Goal: Information Seeking & Learning: Learn about a topic

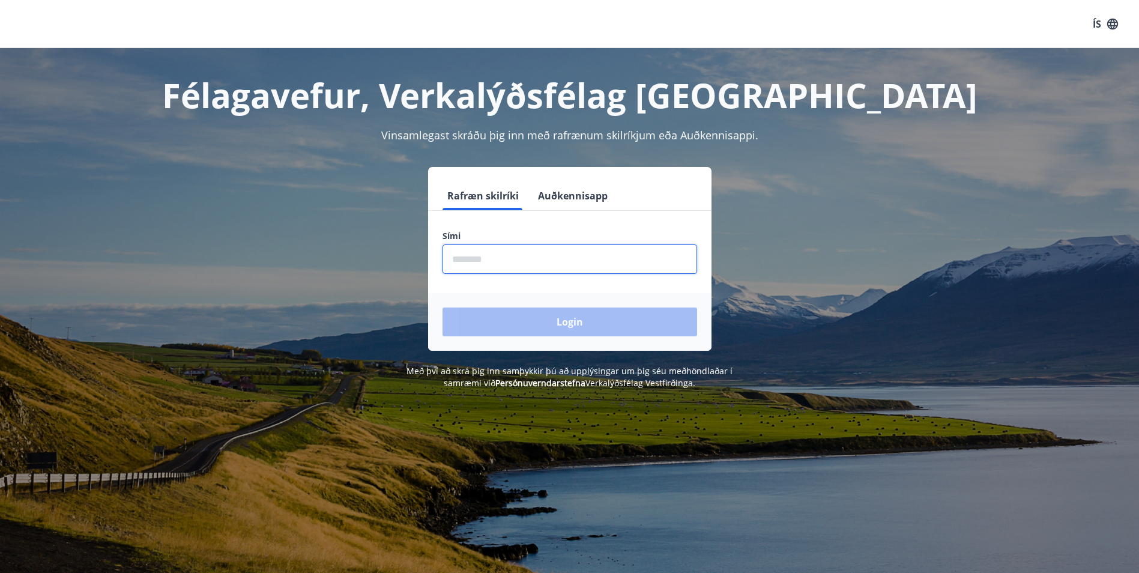
click at [546, 262] on input "phone" at bounding box center [570, 258] width 255 height 29
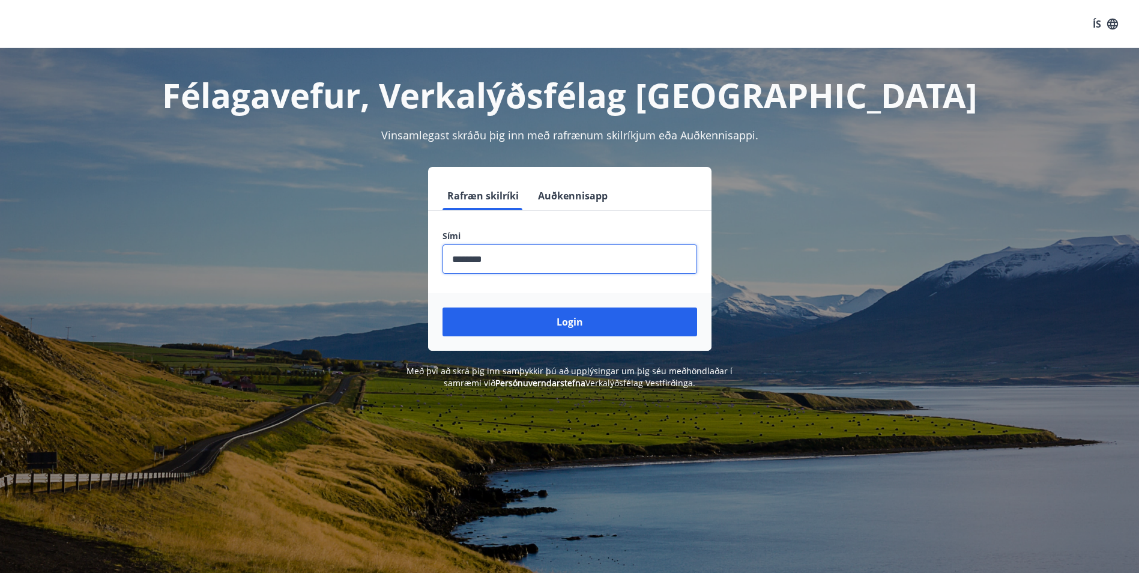
type input "********"
click at [443, 307] on button "Login" at bounding box center [570, 321] width 255 height 29
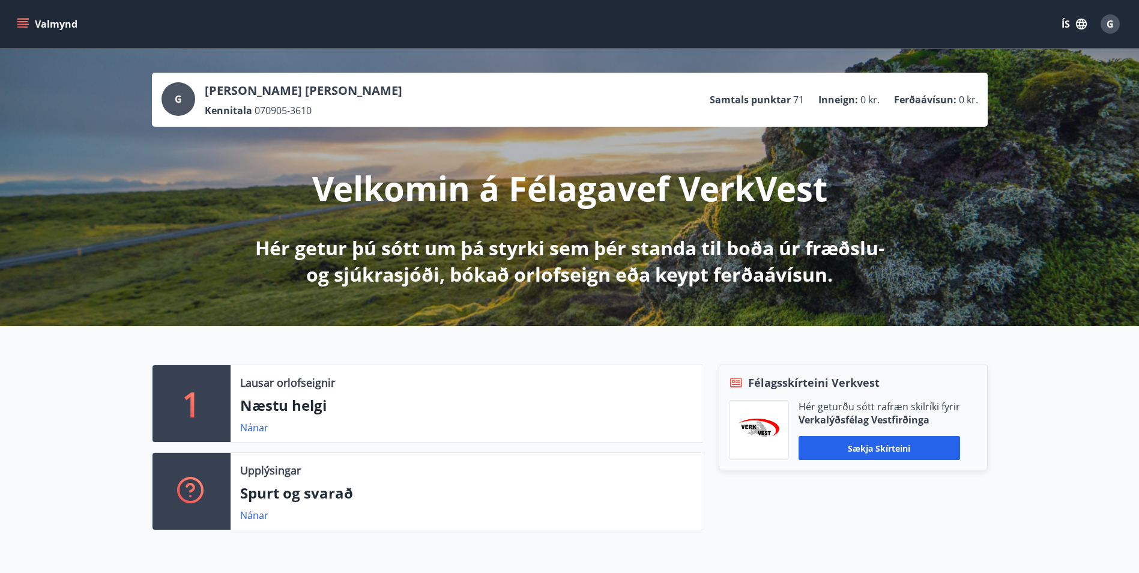
click at [49, 17] on button "Valmynd" at bounding box center [48, 24] width 68 height 22
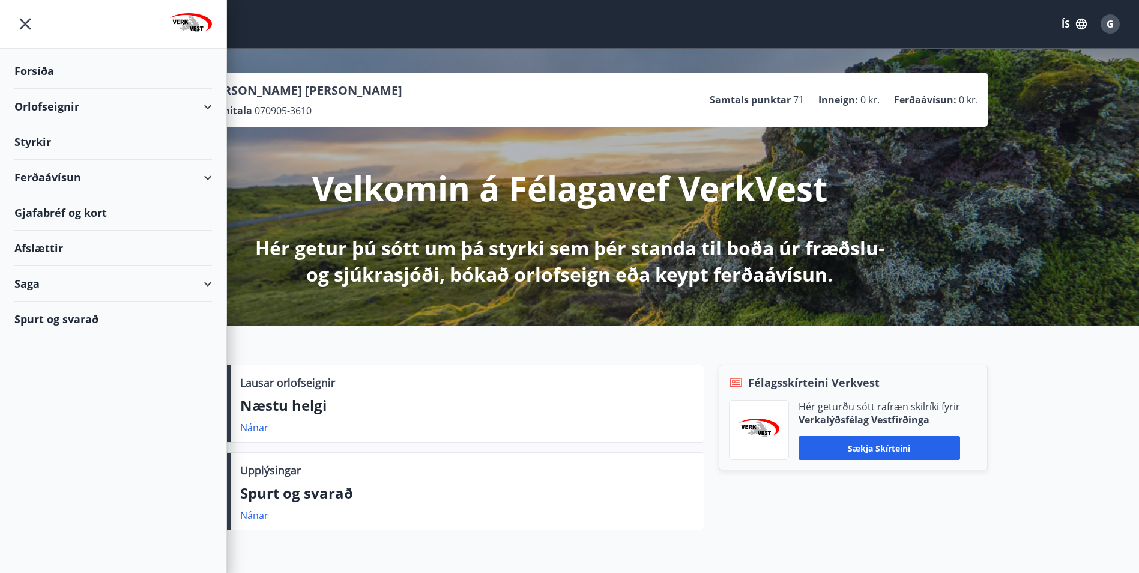
click at [33, 136] on div "Styrkir" at bounding box center [113, 141] width 198 height 35
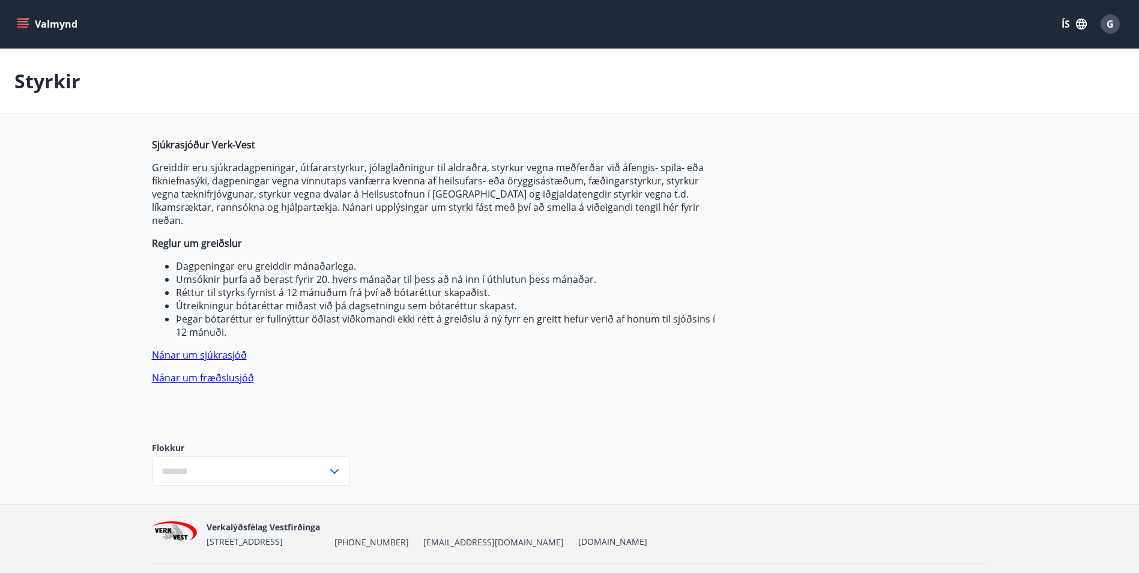
type input "***"
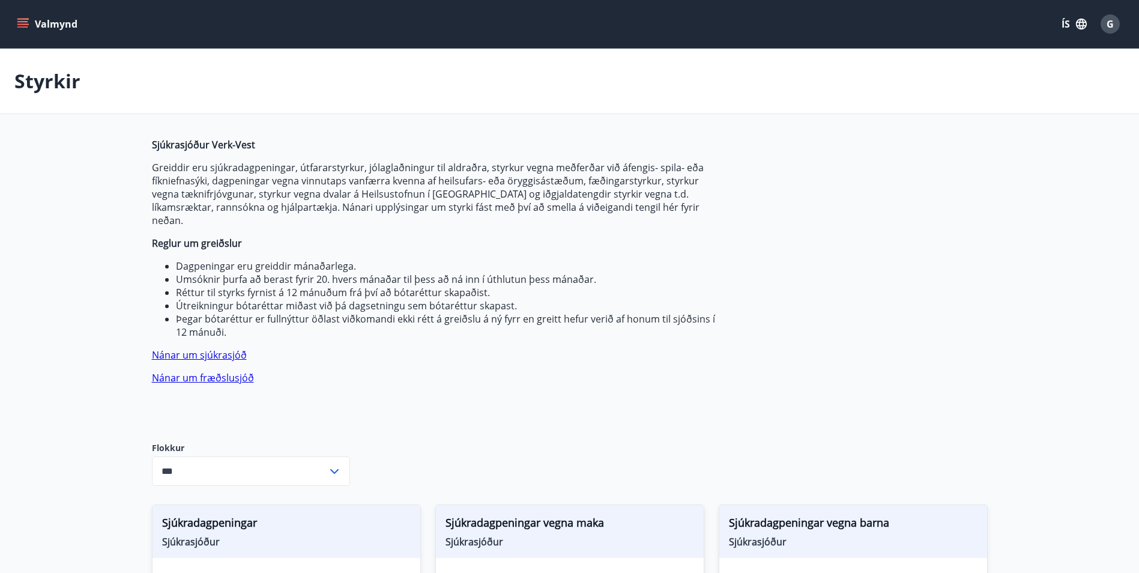
click at [20, 18] on icon "menu" at bounding box center [23, 24] width 12 height 12
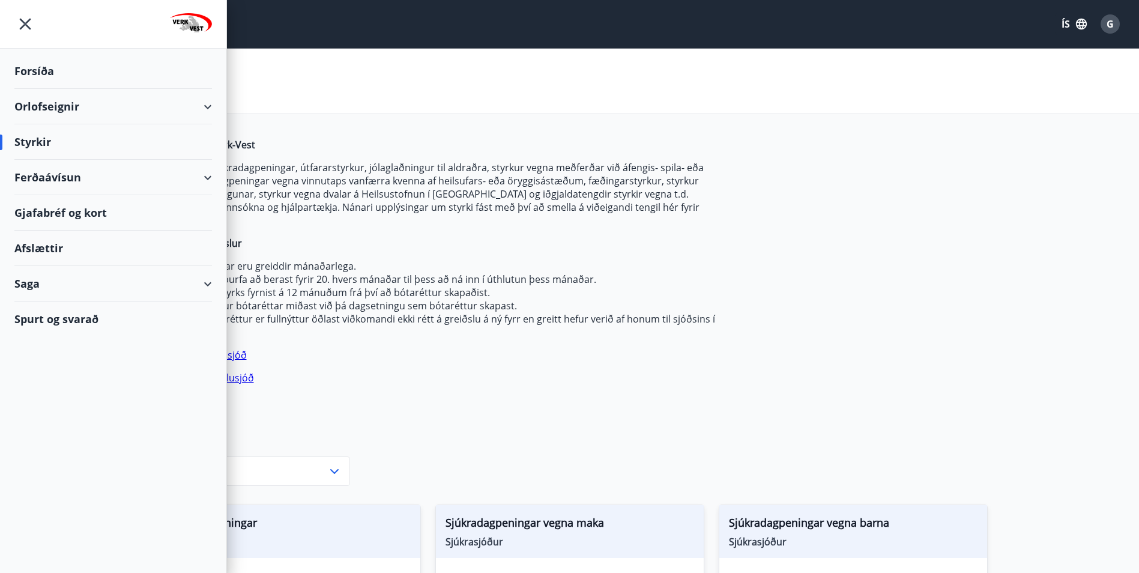
click at [207, 101] on div "Orlofseignir" at bounding box center [113, 106] width 198 height 35
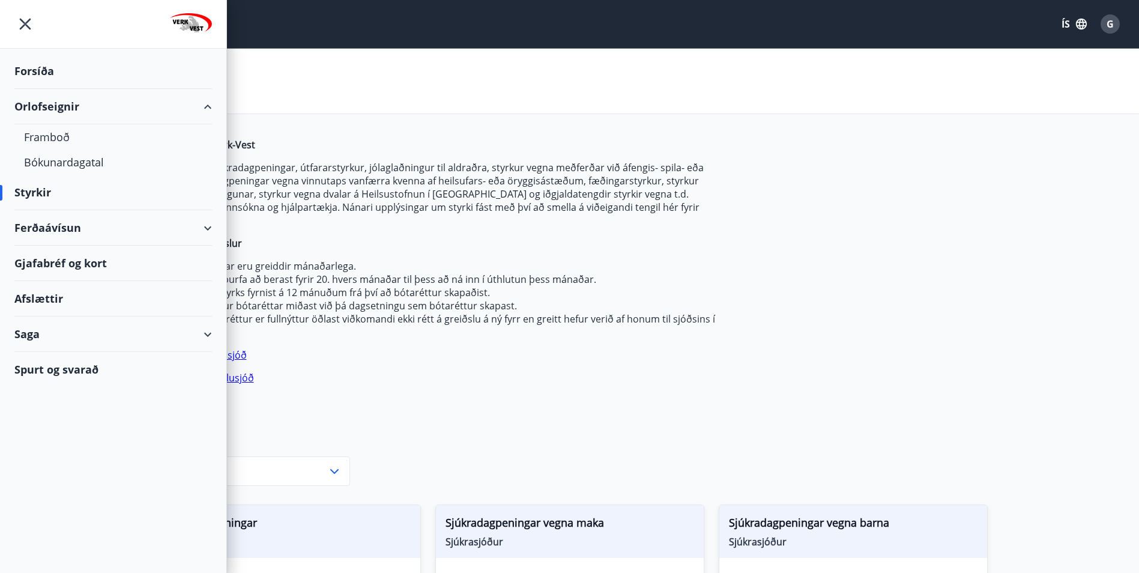
click at [44, 198] on div "Styrkir" at bounding box center [113, 192] width 198 height 35
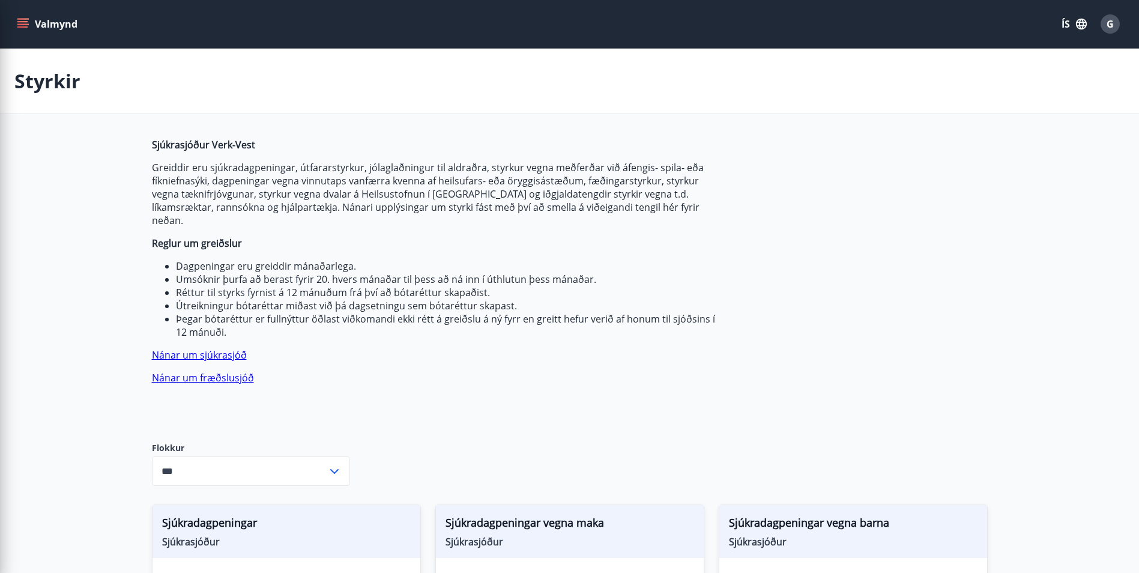
click at [347, 286] on li "Réttur til styrks fyrnist á 12 mánuðum frá því að bótaréttur skapaðist." at bounding box center [447, 292] width 543 height 13
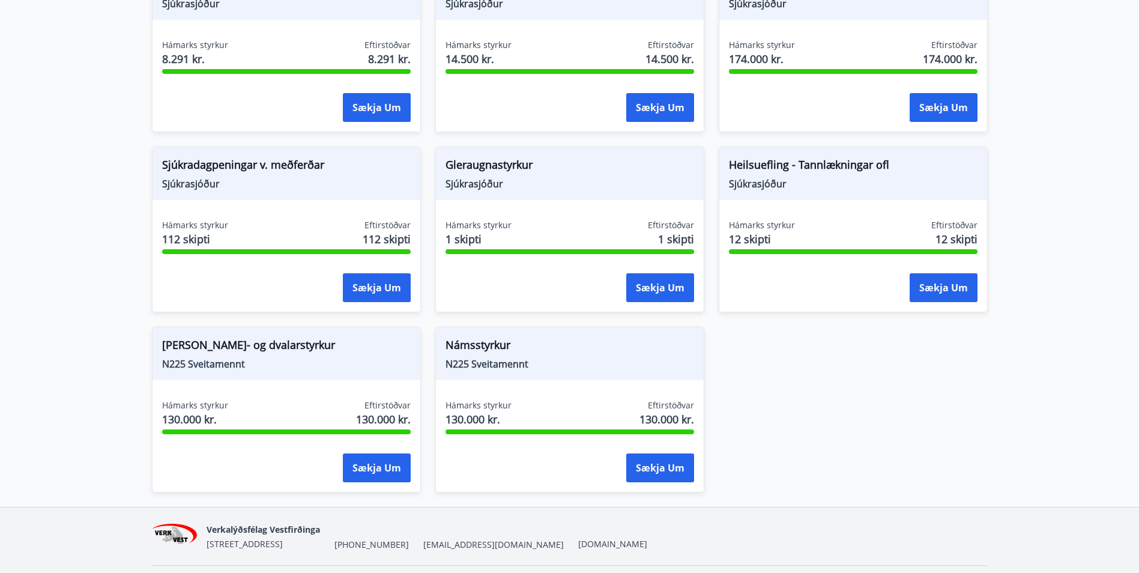
scroll to position [920, 0]
